Goal: Find contact information: Find contact information

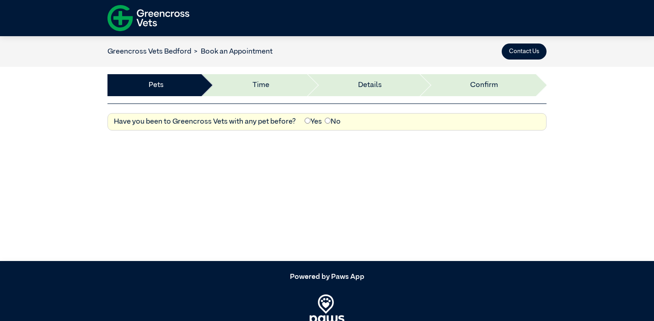
click at [143, 20] on img at bounding box center [149, 18] width 82 height 32
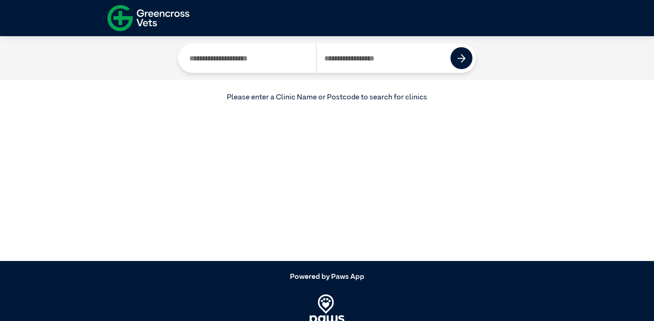
click at [218, 67] on input "Search by Clinic Name" at bounding box center [249, 57] width 135 height 29
type input "*******"
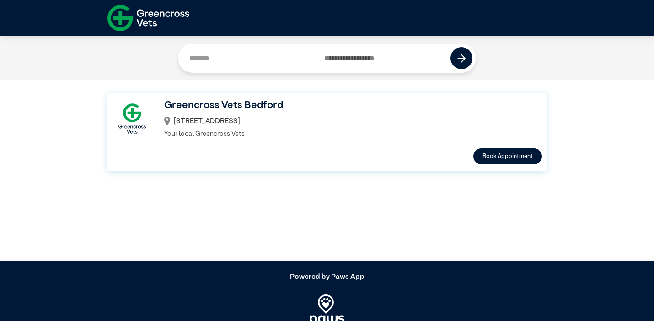
click at [222, 116] on div "[STREET_ADDRESS]" at bounding box center [347, 121] width 366 height 16
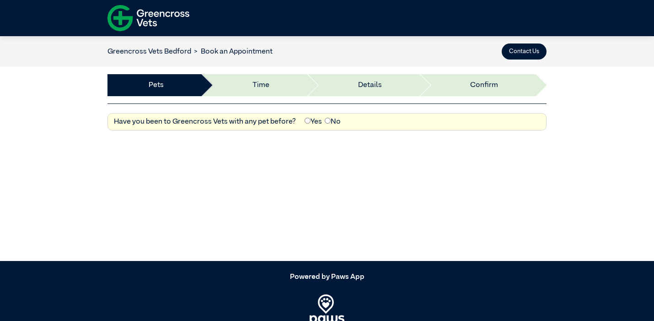
click at [157, 20] on img at bounding box center [149, 18] width 82 height 32
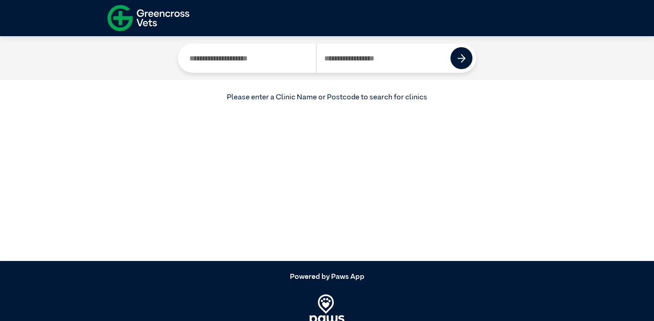
scroll to position [38, 0]
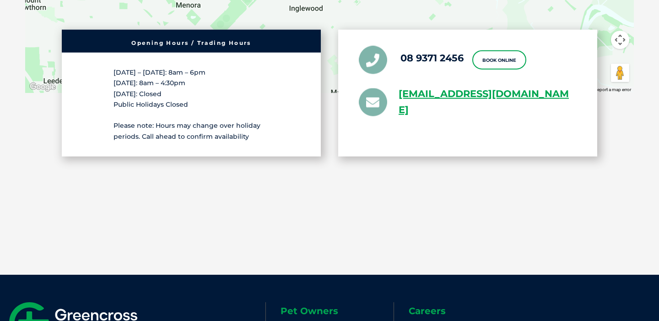
scroll to position [2544, 0]
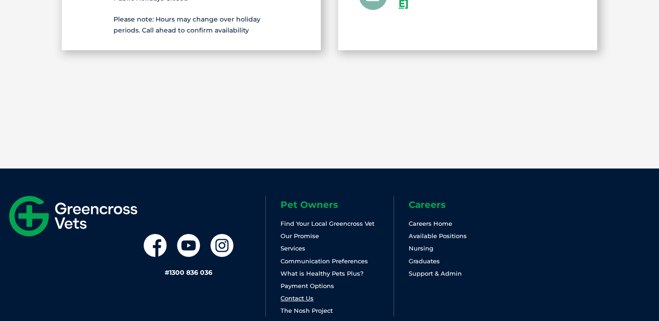
click at [304, 294] on link "Contact Us" at bounding box center [296, 297] width 33 height 7
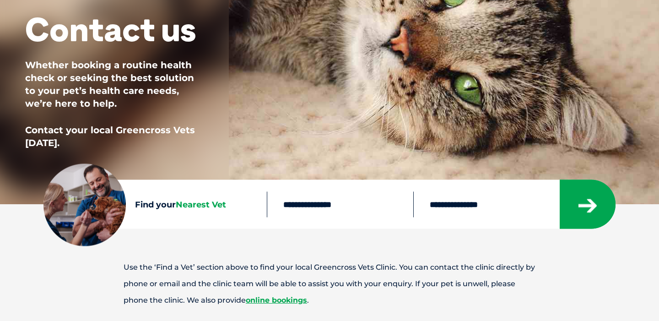
scroll to position [209, 0]
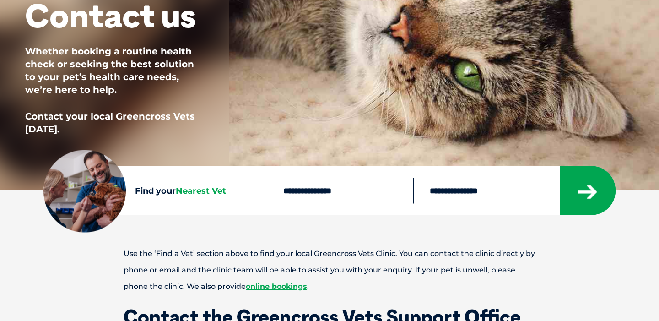
click at [295, 196] on input "text" at bounding box center [340, 191] width 146 height 26
type input "****"
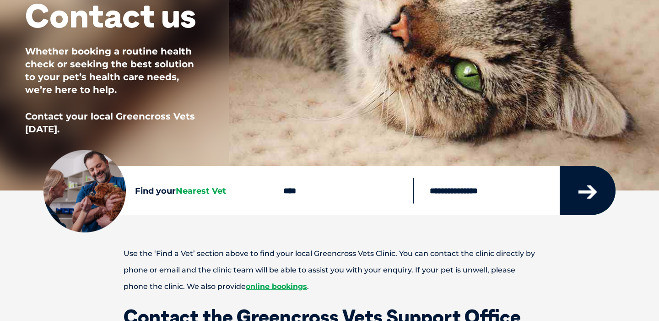
click at [587, 192] on icon "submit" at bounding box center [587, 192] width 18 height 14
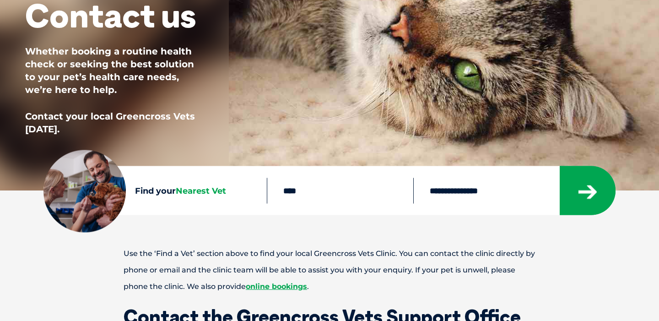
scroll to position [215, 0]
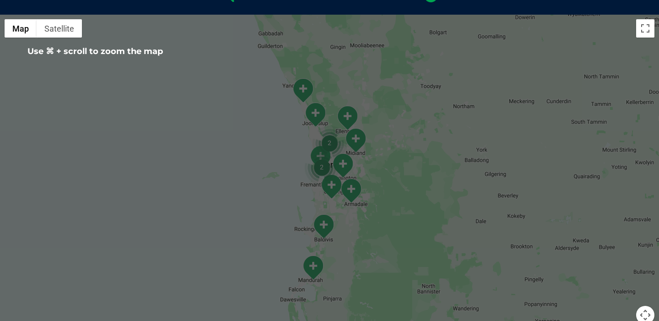
scroll to position [252, 0]
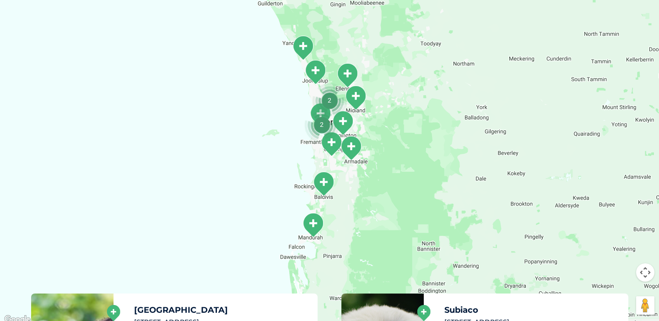
click at [332, 110] on img "2" at bounding box center [321, 124] width 35 height 35
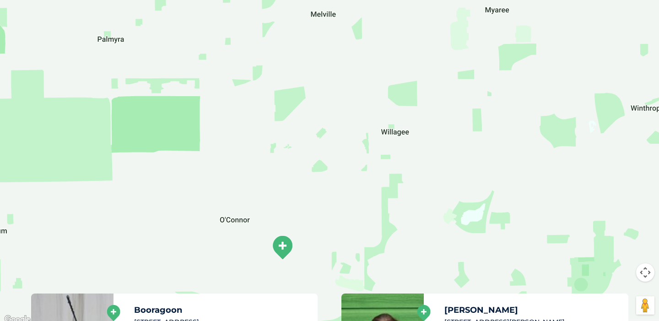
drag, startPoint x: 221, startPoint y: 201, endPoint x: 387, endPoint y: 159, distance: 170.5
click at [387, 159] on div "To navigate, press the arrow keys." at bounding box center [329, 148] width 659 height 353
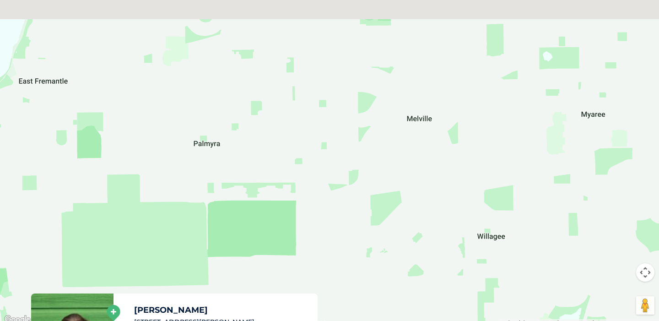
drag, startPoint x: 250, startPoint y: 167, endPoint x: 243, endPoint y: 313, distance: 146.6
click at [243, 313] on div "← Move left → Move right ↑ Move up ↓ Move down + Zoom in - Zoom out Home Jump l…" at bounding box center [329, 253] width 659 height 562
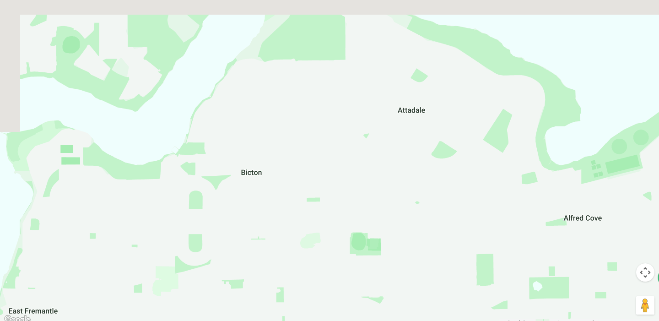
drag, startPoint x: 279, startPoint y: 131, endPoint x: 267, endPoint y: 318, distance: 187.9
click at [267, 317] on div "To navigate, press the arrow keys." at bounding box center [329, 148] width 659 height 353
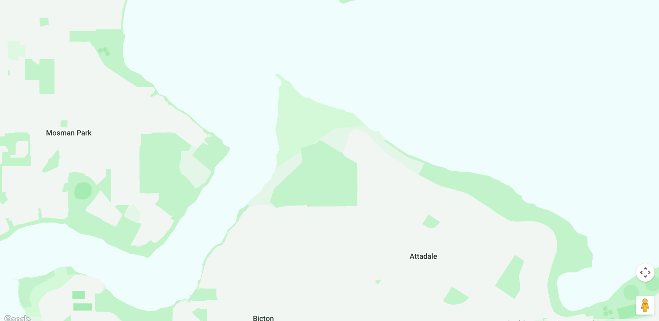
drag, startPoint x: 305, startPoint y: 163, endPoint x: 348, endPoint y: 290, distance: 133.4
click at [347, 289] on div "To navigate, press the arrow keys." at bounding box center [329, 148] width 659 height 353
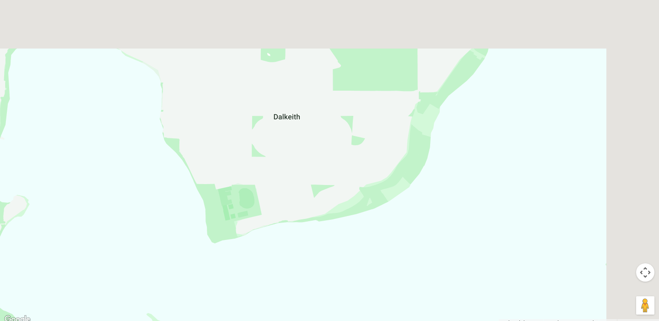
drag, startPoint x: 371, startPoint y: 120, endPoint x: 173, endPoint y: 317, distance: 278.6
click at [173, 315] on div "To navigate, press the arrow keys." at bounding box center [329, 148] width 659 height 353
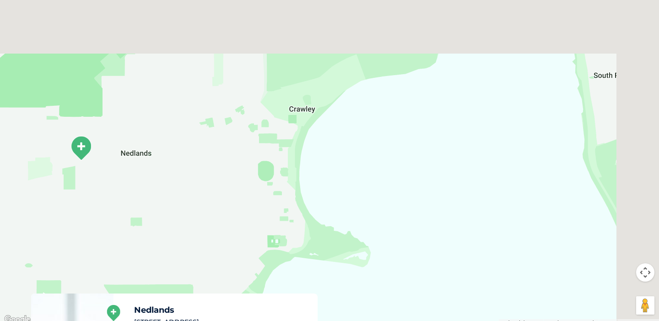
drag, startPoint x: 393, startPoint y: 157, endPoint x: 212, endPoint y: 345, distance: 259.8
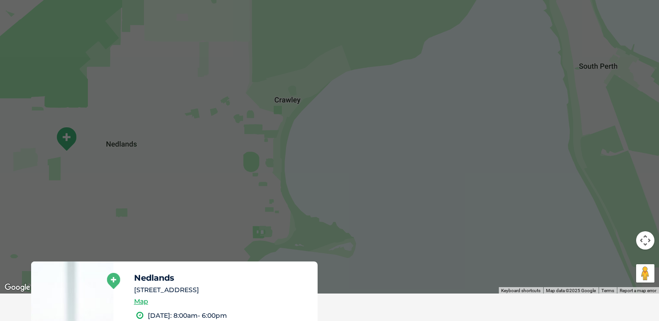
scroll to position [319, 0]
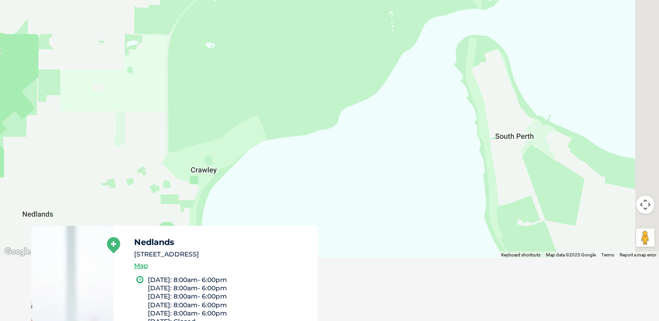
drag, startPoint x: 355, startPoint y: 118, endPoint x: 240, endPoint y: 264, distance: 186.1
click at [240, 264] on div "← Move left → Move right ↑ Move up ↓ Move down + Zoom in - Zoom out Home Jump l…" at bounding box center [329, 185] width 659 height 562
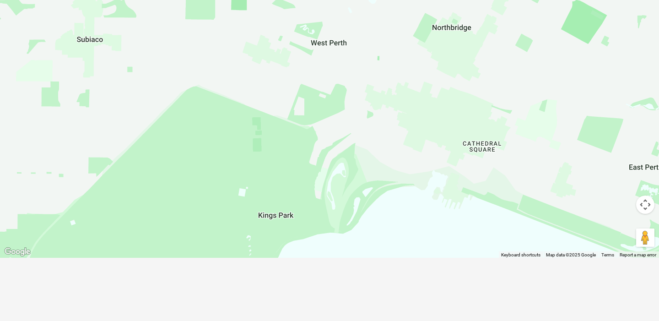
drag, startPoint x: 424, startPoint y: 80, endPoint x: 235, endPoint y: 209, distance: 229.2
click at [235, 209] on div "To navigate, press the arrow keys." at bounding box center [329, 80] width 659 height 353
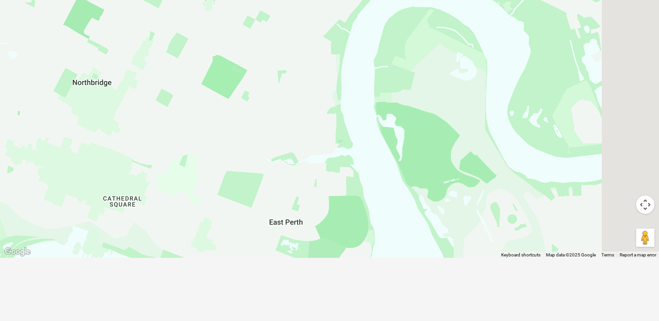
drag, startPoint x: 406, startPoint y: 156, endPoint x: 197, endPoint y: 271, distance: 239.4
click at [197, 271] on section "ACT NSW QLD SA VIC WA **** ← Move left → Move right ↑ Move up ↓ Move down + Zoo…" at bounding box center [329, 65] width 659 height 458
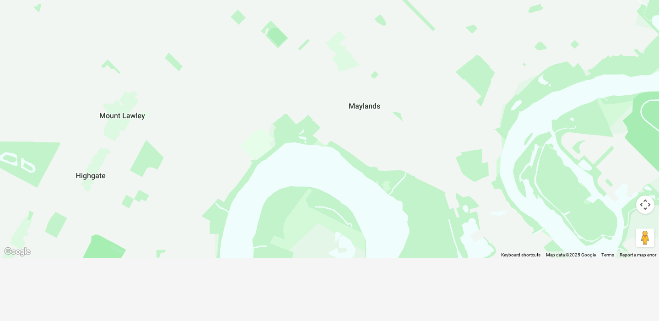
drag, startPoint x: 425, startPoint y: 113, endPoint x: 328, endPoint y: 254, distance: 170.7
click at [328, 254] on div "To navigate, press the arrow keys." at bounding box center [329, 80] width 659 height 353
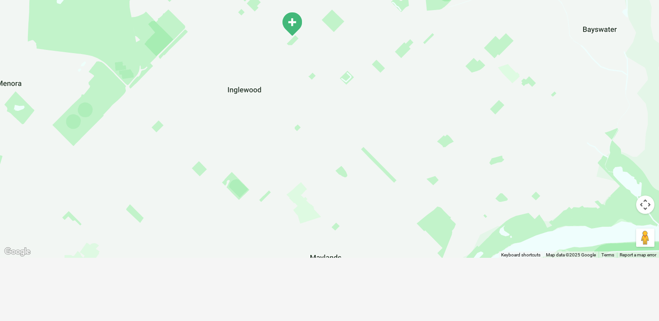
drag, startPoint x: 277, startPoint y: 104, endPoint x: 239, endPoint y: 257, distance: 157.9
click at [239, 257] on section "ACT NSW QLD SA VIC WA **** ← Move left → Move right ↑ Move up ↓ Move down + Zoo…" at bounding box center [329, 65] width 659 height 458
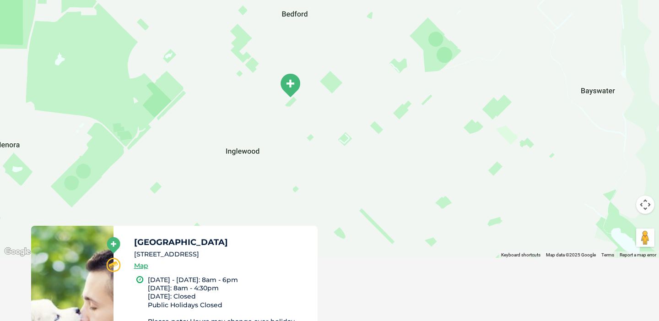
drag, startPoint x: 286, startPoint y: 85, endPoint x: 285, endPoint y: 150, distance: 65.0
click at [285, 152] on div "To navigate, press the arrow keys." at bounding box center [329, 80] width 659 height 353
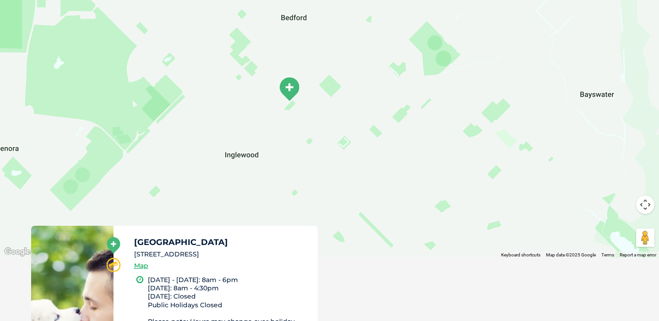
click at [289, 89] on img "Bedford" at bounding box center [289, 88] width 23 height 25
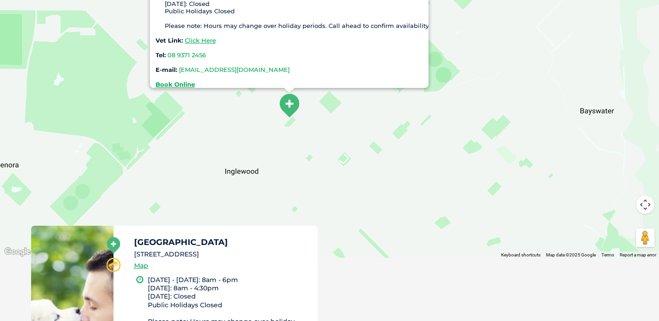
drag, startPoint x: 312, startPoint y: 64, endPoint x: 178, endPoint y: 66, distance: 134.5
click at [178, 66] on div "Bedford 87 Rosebery Street, Bedford Monday - Friday: 8am - 6pm Saturday: 8am - …" at bounding box center [292, 23] width 273 height 129
copy link "greencross.bedford@greencrossvet.com.au"
